Goal: Task Accomplishment & Management: Manage account settings

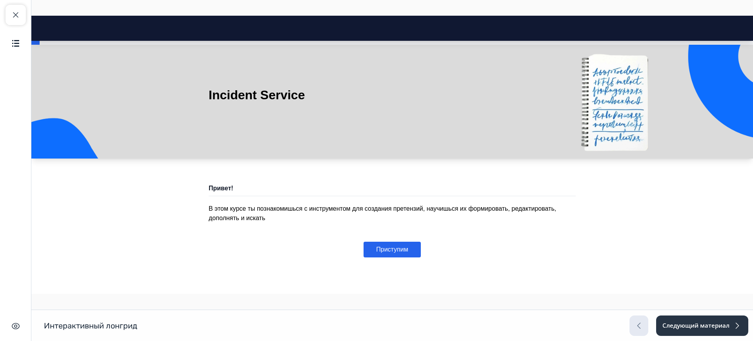
scroll to position [33, 0]
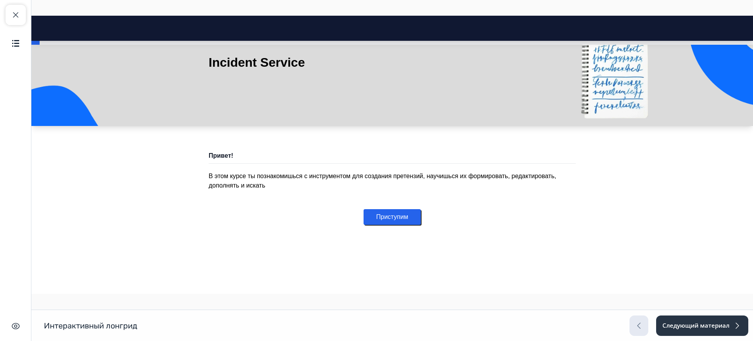
click at [387, 214] on button "Приступим" at bounding box center [392, 217] width 57 height 16
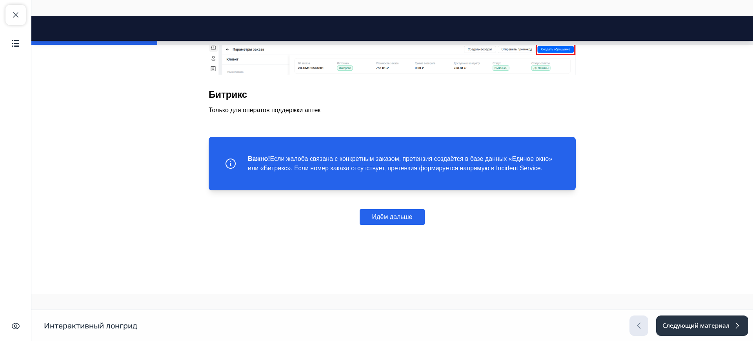
scroll to position [984, 0]
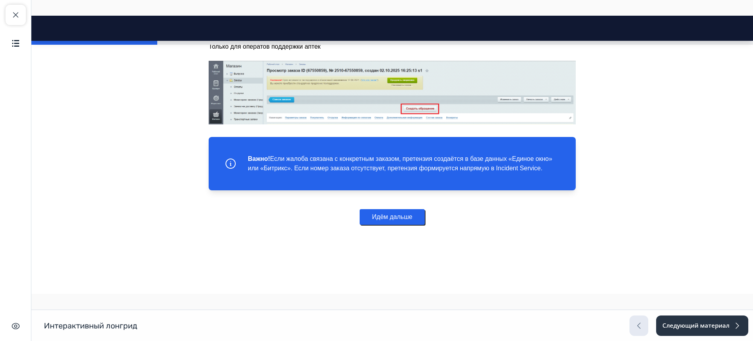
click at [381, 219] on button "Идём дальше" at bounding box center [393, 217] width 66 height 16
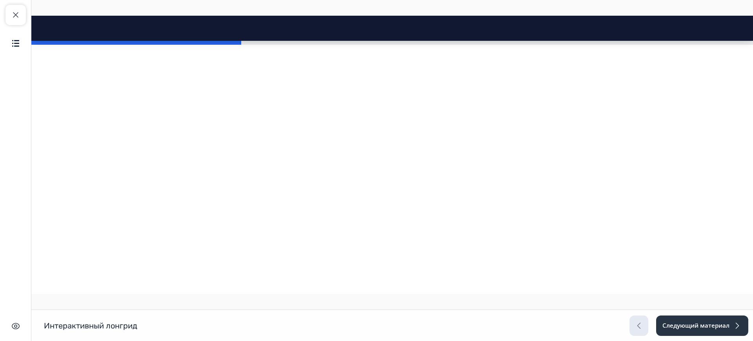
scroll to position [1872, 0]
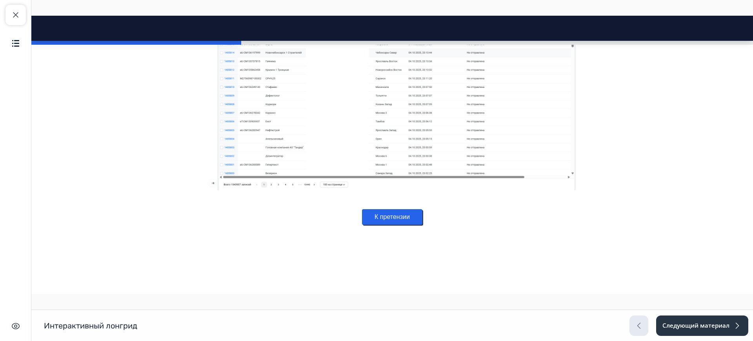
click at [382, 222] on button "К претензии" at bounding box center [392, 217] width 60 height 16
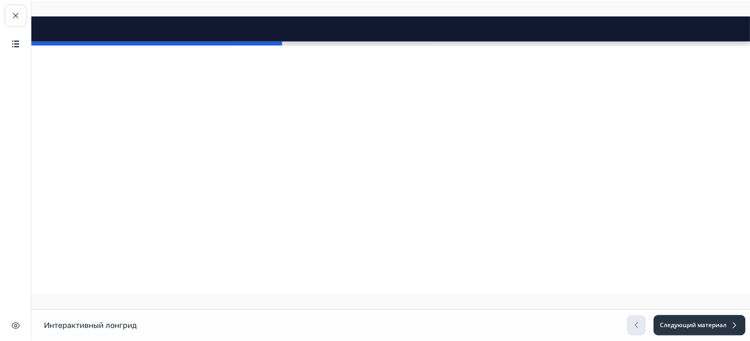
scroll to position [0, 0]
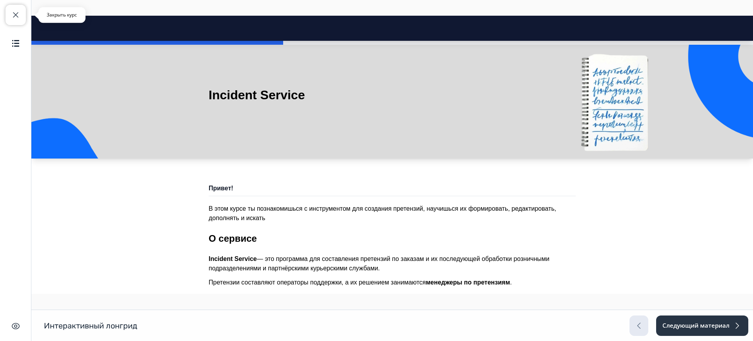
click at [11, 19] on span "button" at bounding box center [15, 14] width 9 height 9
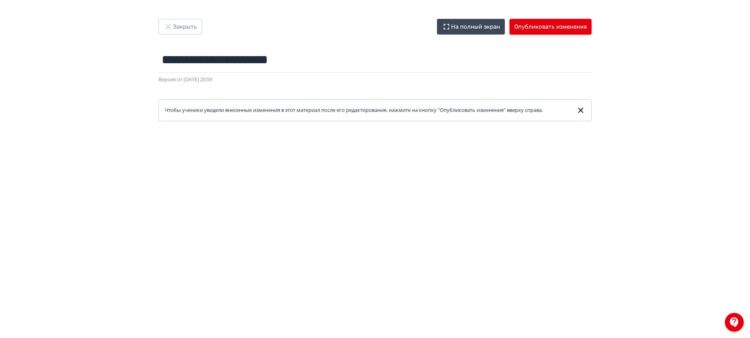
click at [536, 23] on button "Опубликовать изменения" at bounding box center [551, 27] width 82 height 16
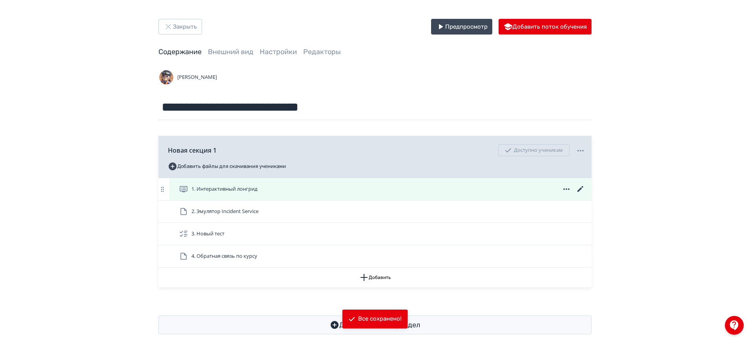
click at [580, 189] on icon at bounding box center [580, 189] width 6 height 6
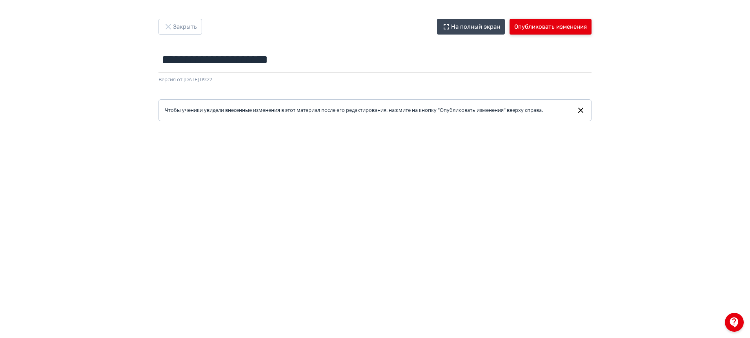
click at [539, 24] on button "Опубликовать изменения" at bounding box center [551, 27] width 82 height 16
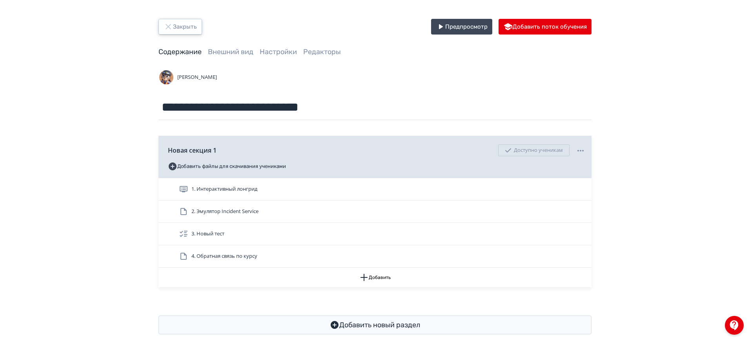
click at [176, 30] on button "Закрыть" at bounding box center [180, 27] width 44 height 16
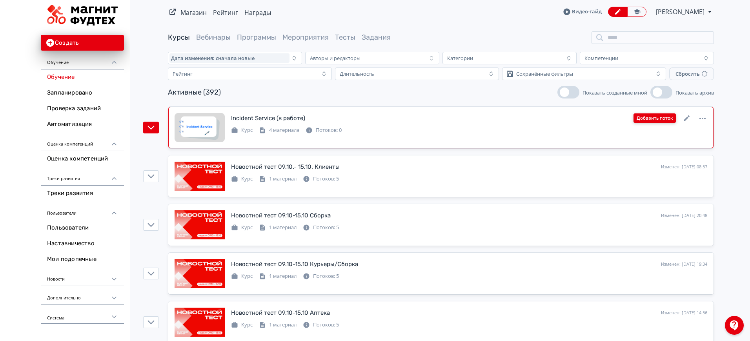
click at [659, 117] on button "Добавить поток" at bounding box center [654, 117] width 42 height 9
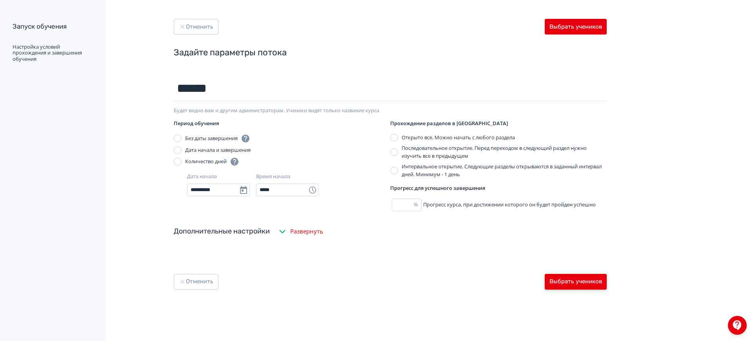
type input "******"
click at [564, 277] on button "Выбрать учеников" at bounding box center [576, 282] width 62 height 16
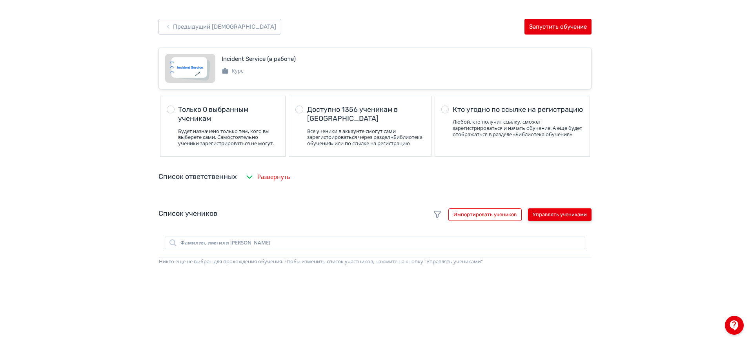
click at [566, 221] on button "Управлять учениками" at bounding box center [560, 214] width 64 height 13
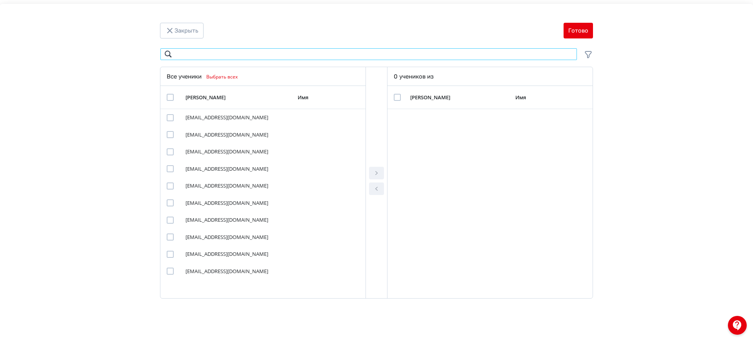
click at [278, 58] on input "Modal" at bounding box center [368, 54] width 417 height 13
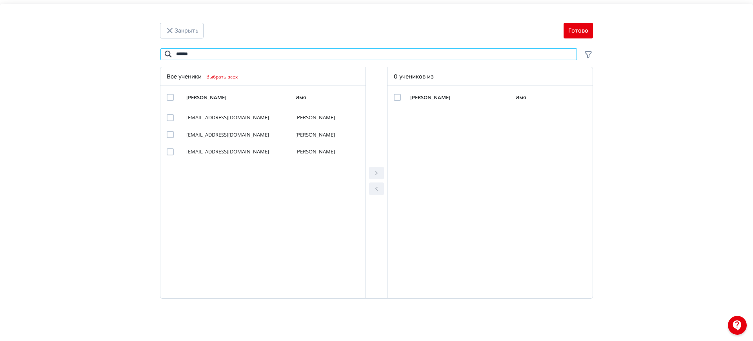
drag, startPoint x: 195, startPoint y: 54, endPoint x: 171, endPoint y: 56, distance: 24.5
click at [171, 56] on input "******" at bounding box center [368, 54] width 417 height 13
type input "****"
drag, startPoint x: 167, startPoint y: 150, endPoint x: 184, endPoint y: 152, distance: 17.8
click at [168, 150] on div "Modal" at bounding box center [170, 151] width 7 height 7
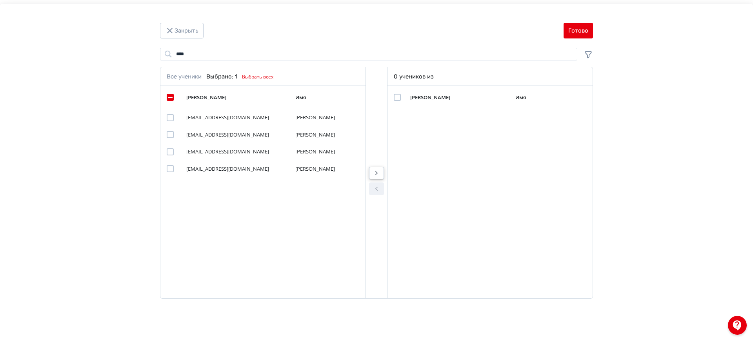
click at [374, 172] on icon "Modal" at bounding box center [376, 172] width 9 height 9
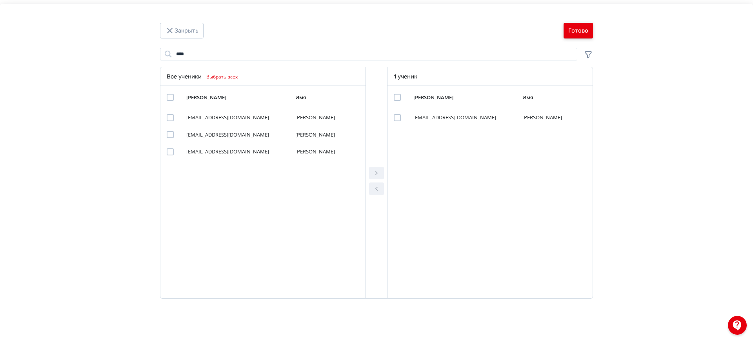
click at [574, 36] on button "Готово" at bounding box center [578, 31] width 29 height 16
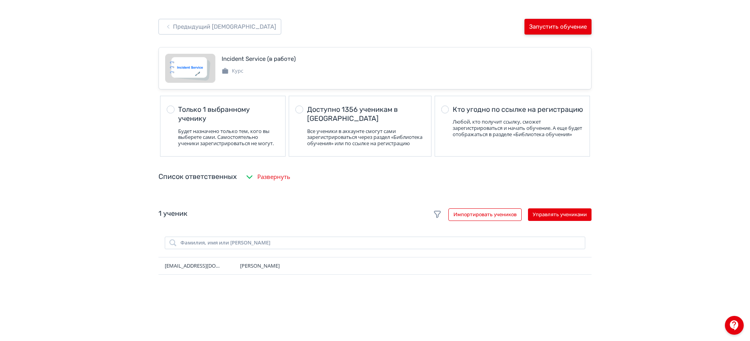
click at [557, 27] on button "Запустить обучение" at bounding box center [557, 27] width 67 height 16
